Goal: Find specific page/section

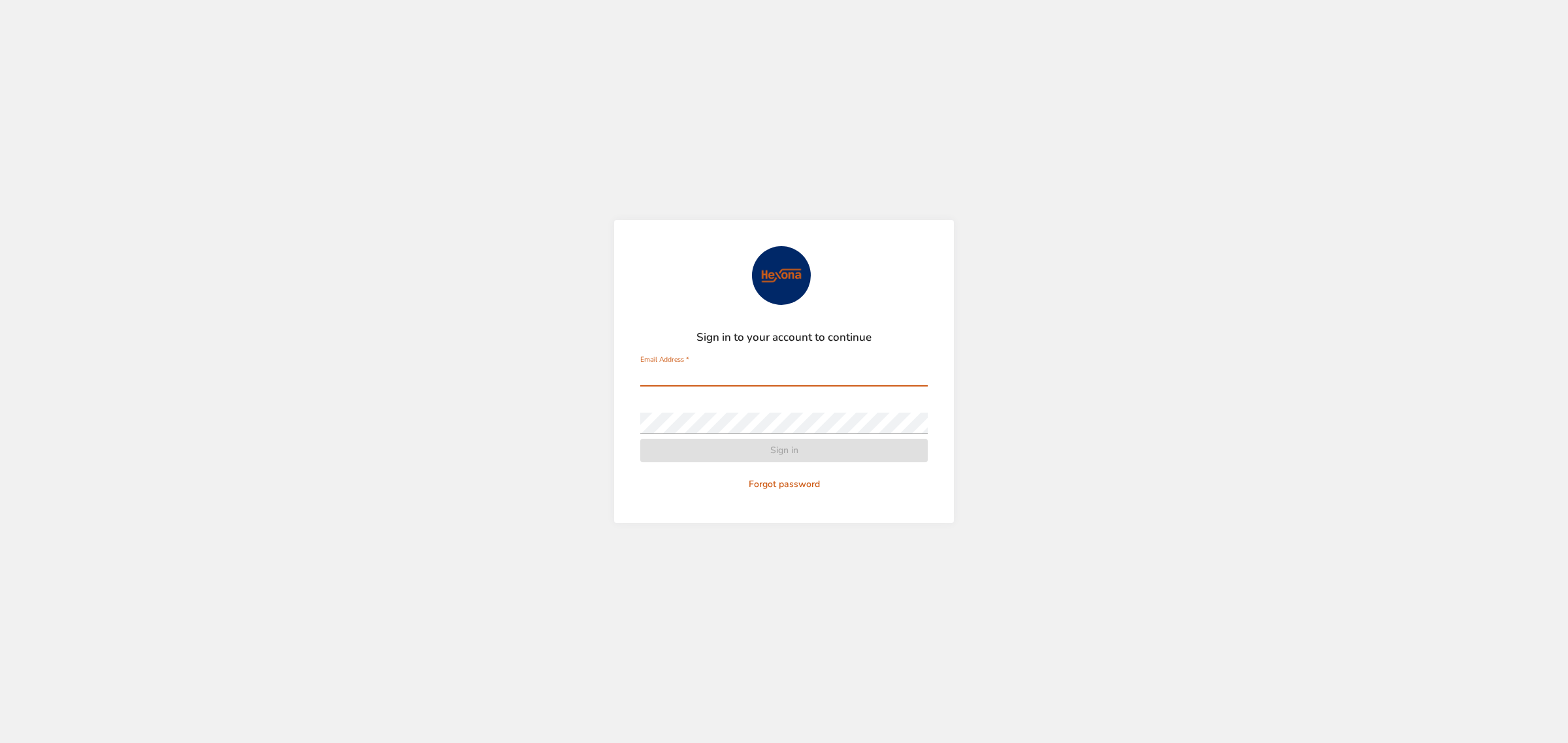
type input "**********"
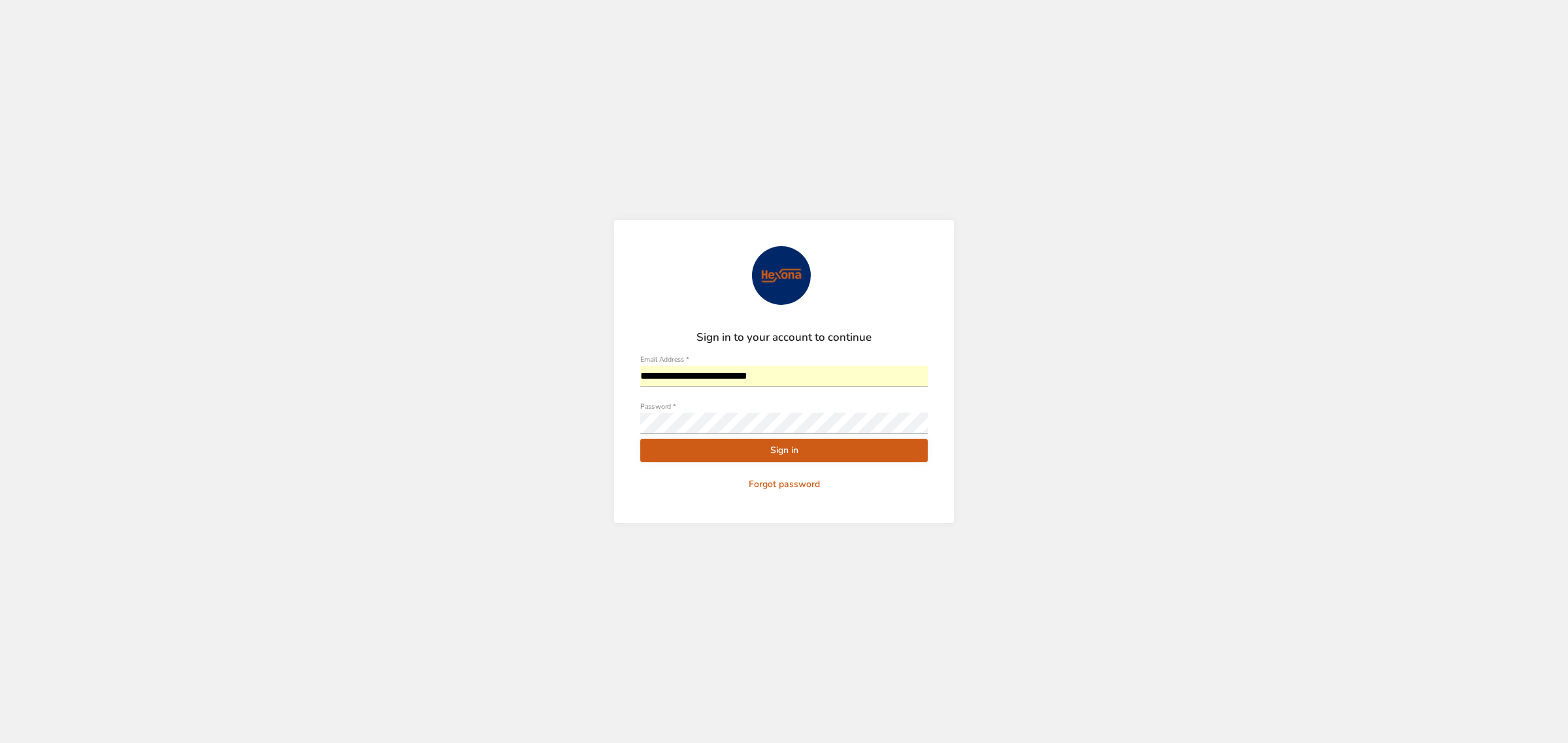
click at [825, 455] on span "Sign in" at bounding box center [783, 451] width 266 height 16
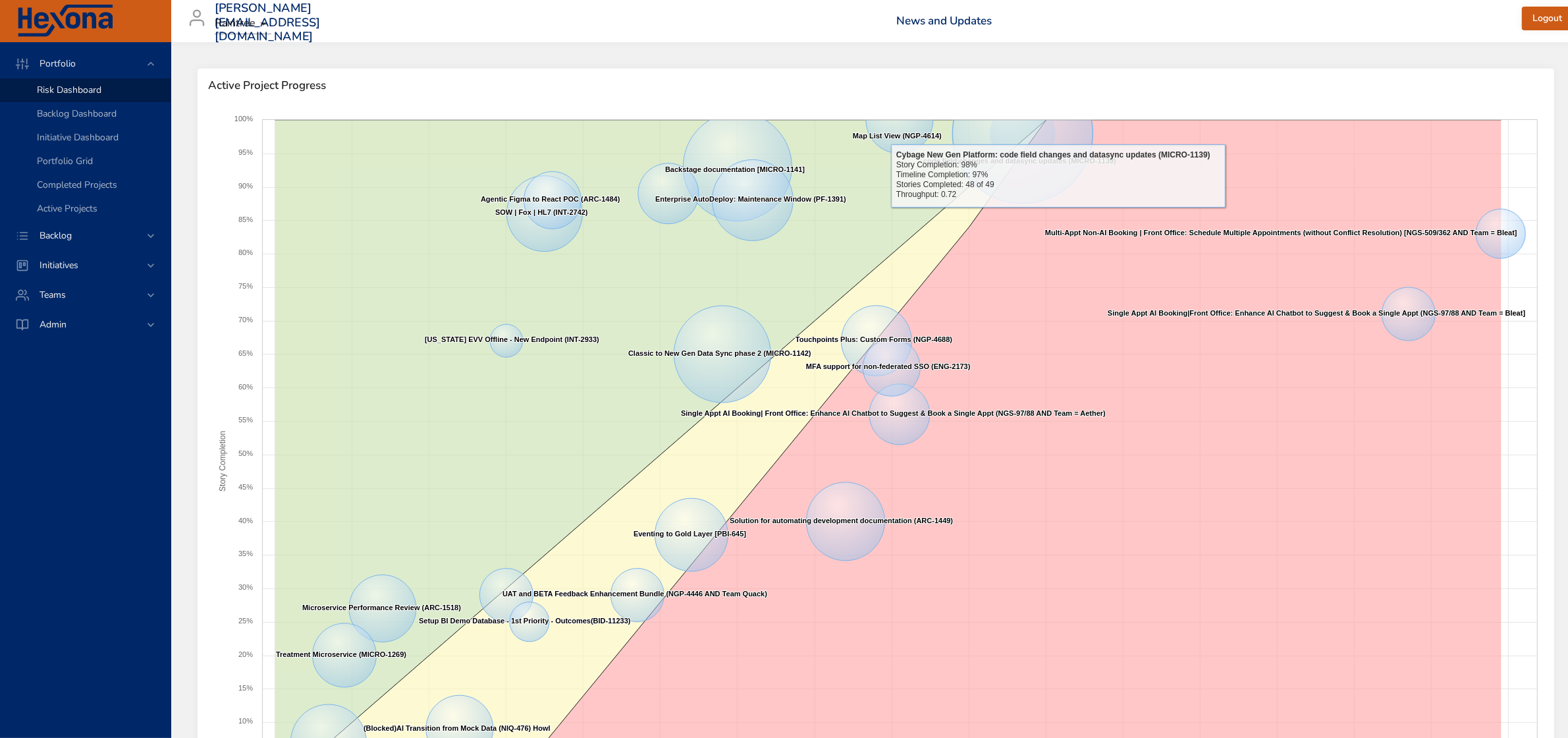
click at [1036, 91] on span "Active Project Progress" at bounding box center [875, 85] width 1336 height 13
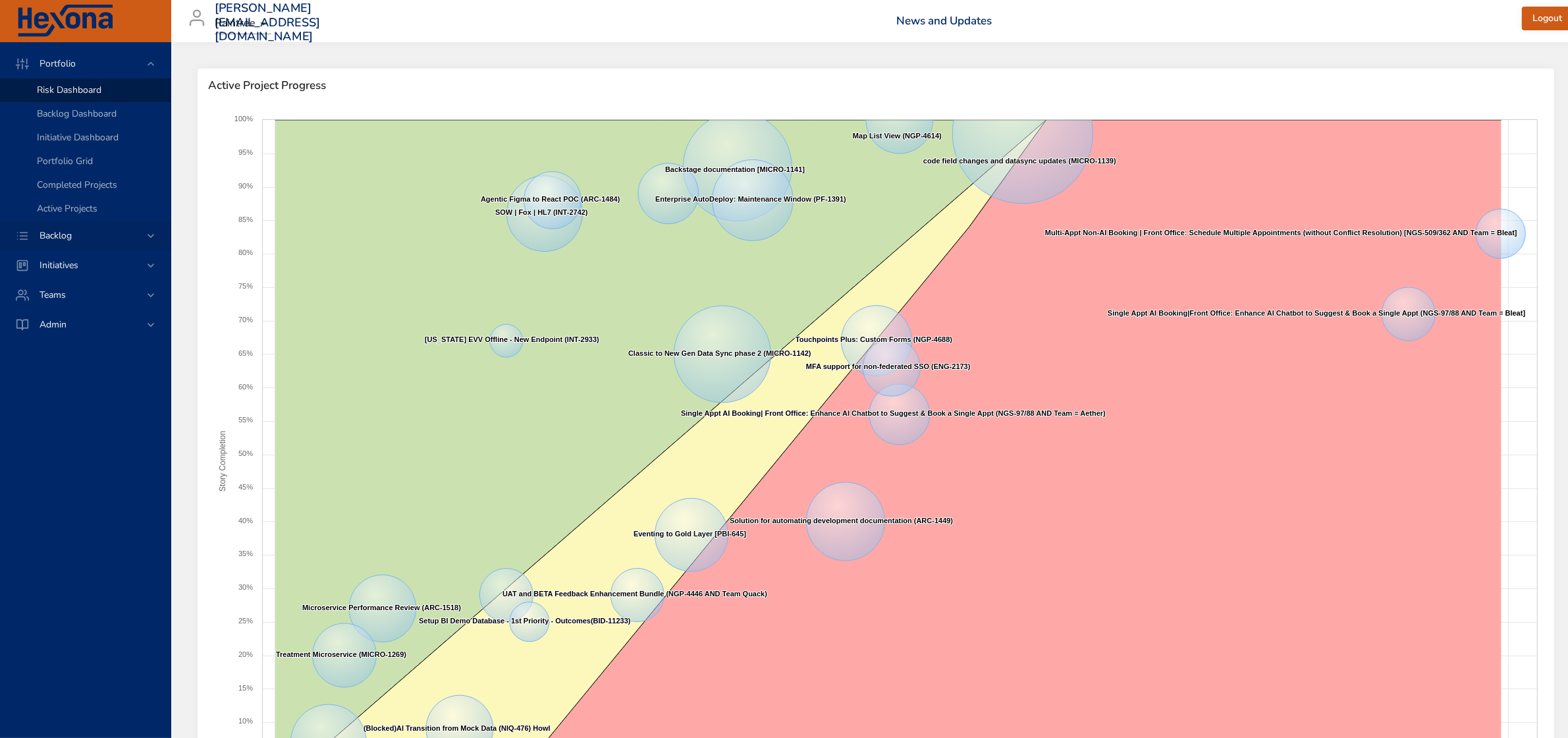
click at [76, 241] on div "Backlog" at bounding box center [87, 235] width 115 height 14
click at [64, 121] on span "Backlog Details" at bounding box center [68, 119] width 63 height 13
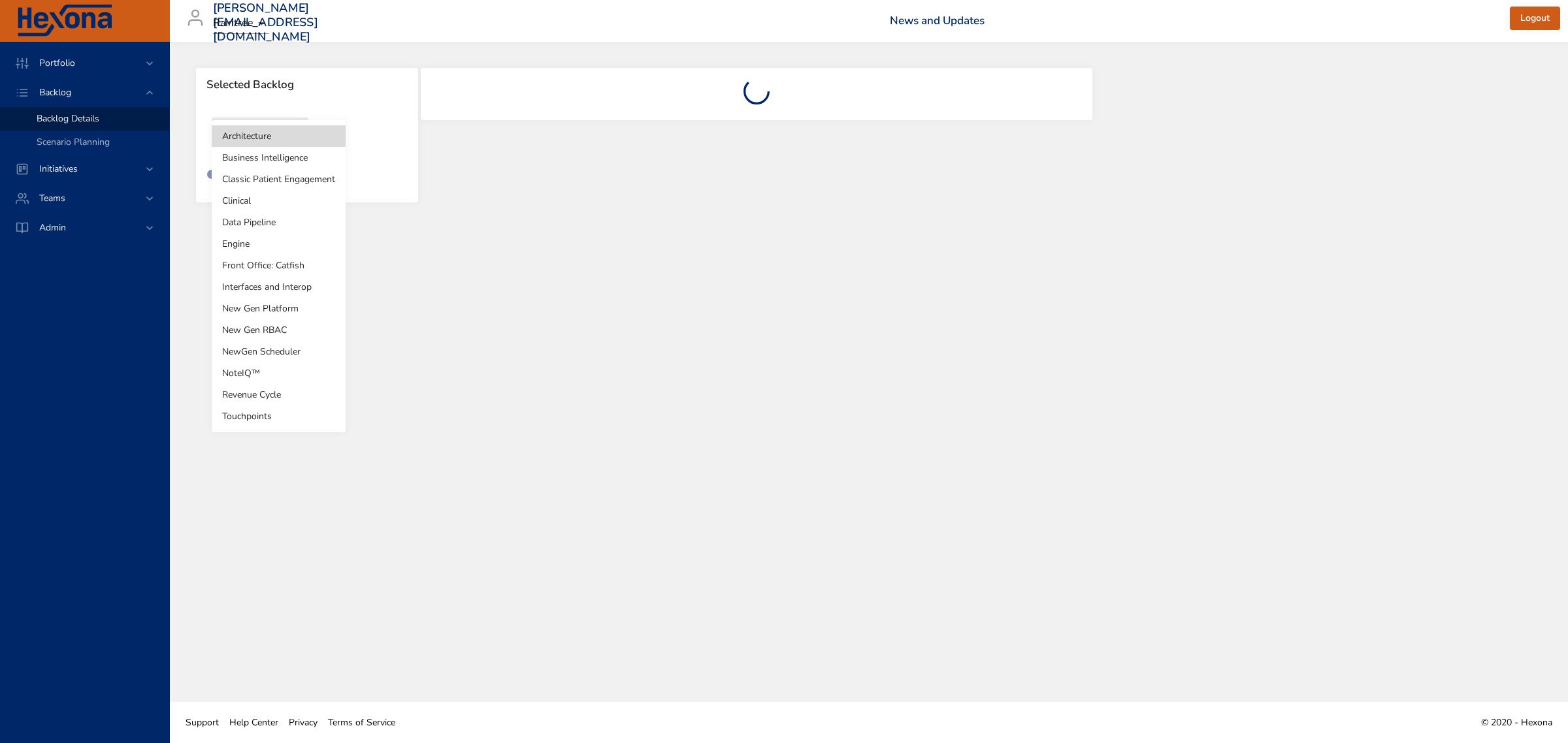
click at [249, 131] on body "Portfolio Backlog Backlog Details Scenario Planning Initiatives Teams Admin [PE…" at bounding box center [784, 372] width 1568 height 743
click at [62, 167] on div at bounding box center [784, 372] width 1568 height 743
click at [64, 167] on span "Initiatives" at bounding box center [58, 168] width 59 height 13
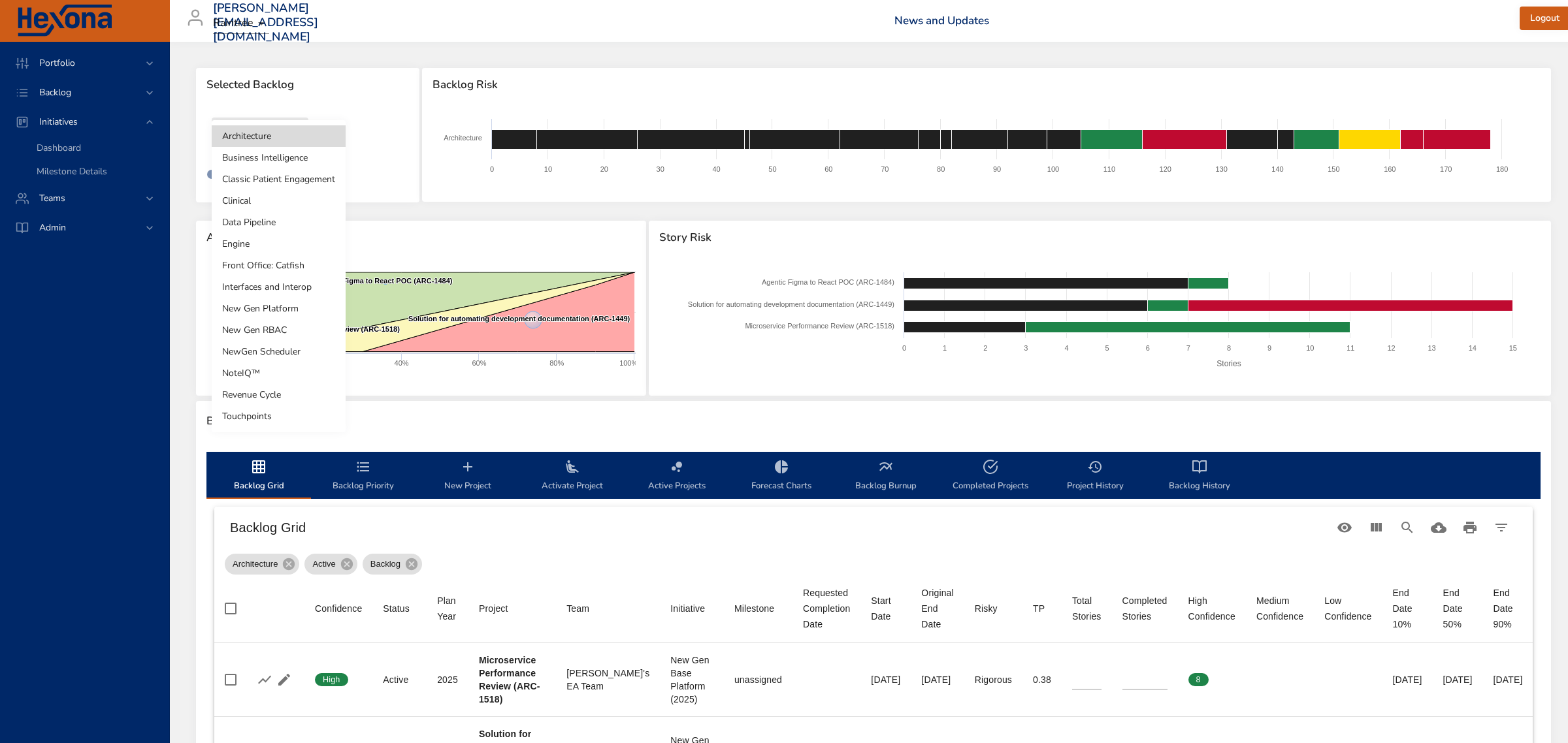
click at [261, 137] on body "Portfolio Backlog Initiatives Dashboard Milestone Details Teams Admin [PERSON_N…" at bounding box center [784, 372] width 1568 height 743
click at [262, 372] on li "NoteIQ™" at bounding box center [279, 373] width 134 height 21
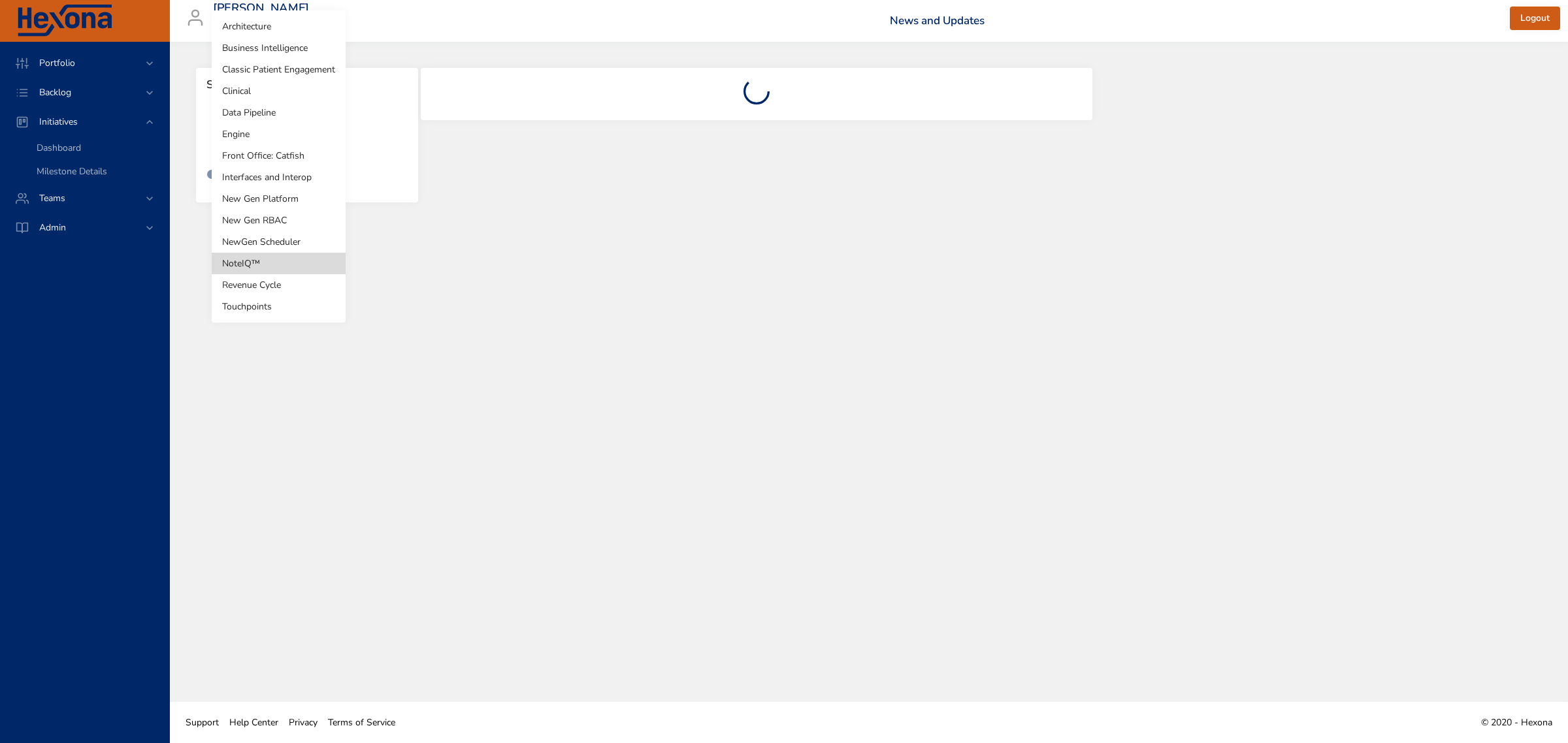
click at [246, 144] on body "Portfolio Backlog Initiatives Dashboard Milestone Details Teams Admin [PERSON_N…" at bounding box center [784, 372] width 1568 height 743
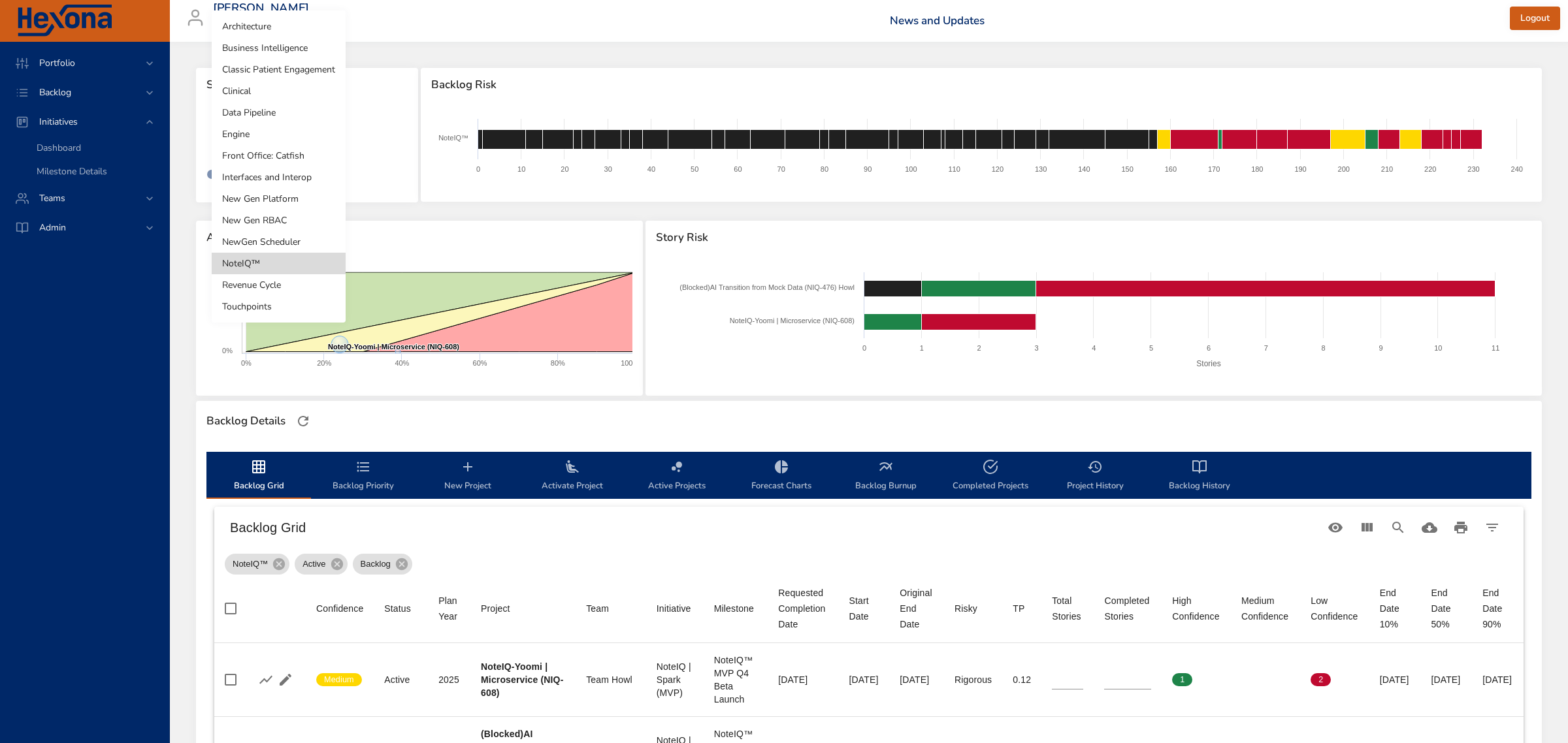
click at [258, 238] on li "NewGen Scheduler" at bounding box center [279, 242] width 134 height 21
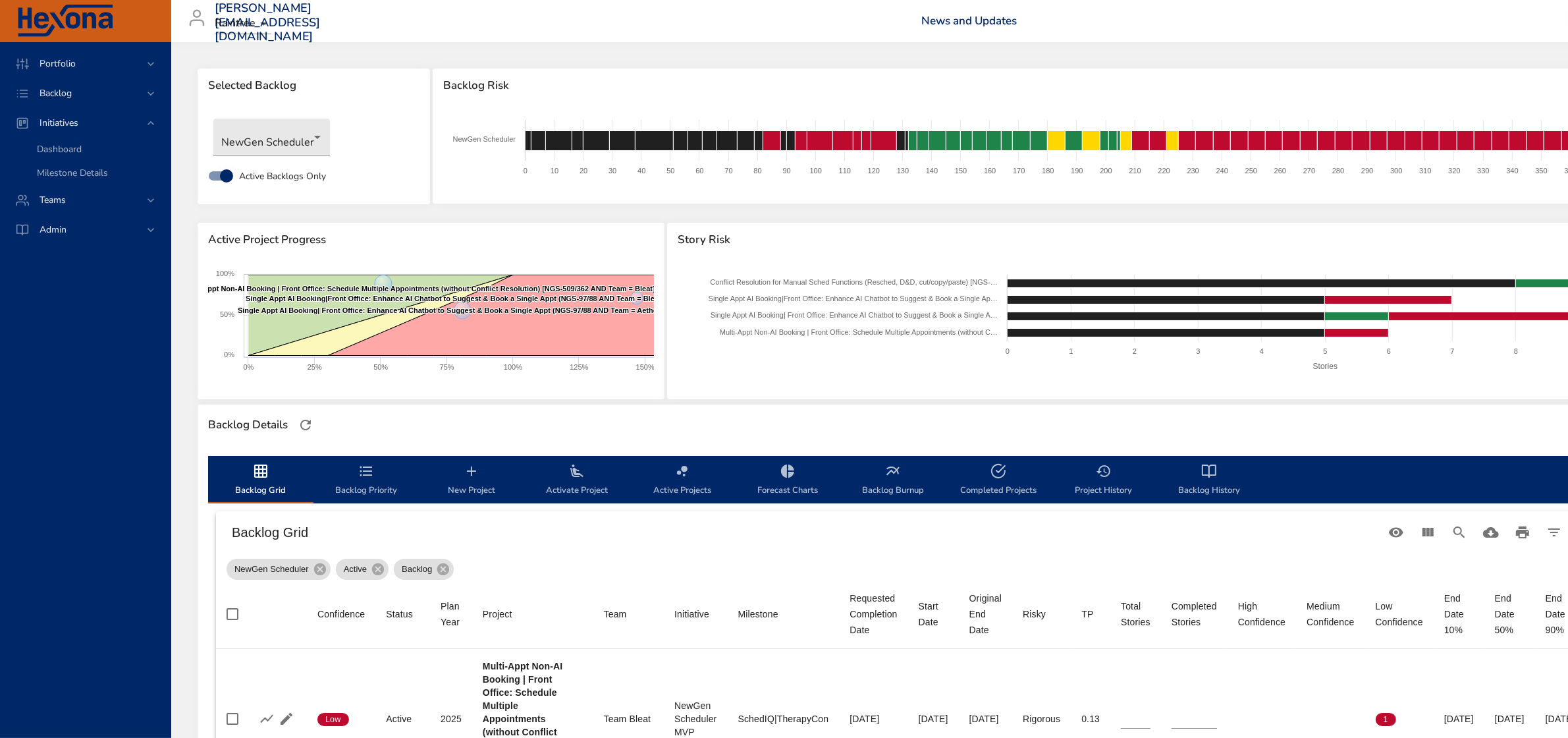
click at [872, 20] on div "[PERSON_NAME][EMAIL_ADDRESS][DOMAIN_NAME] Raintree News and Updates Logout" at bounding box center [901, 20] width 1443 height 42
